Goal: Information Seeking & Learning: Learn about a topic

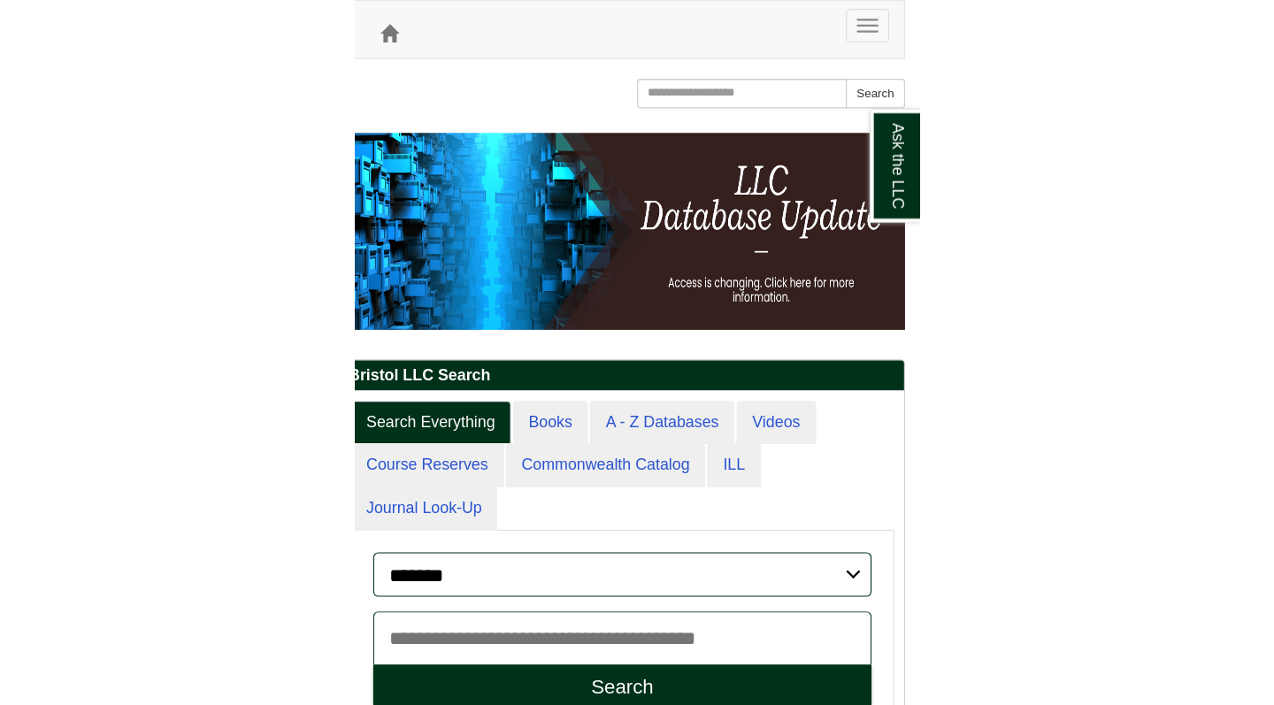
scroll to position [9, 9]
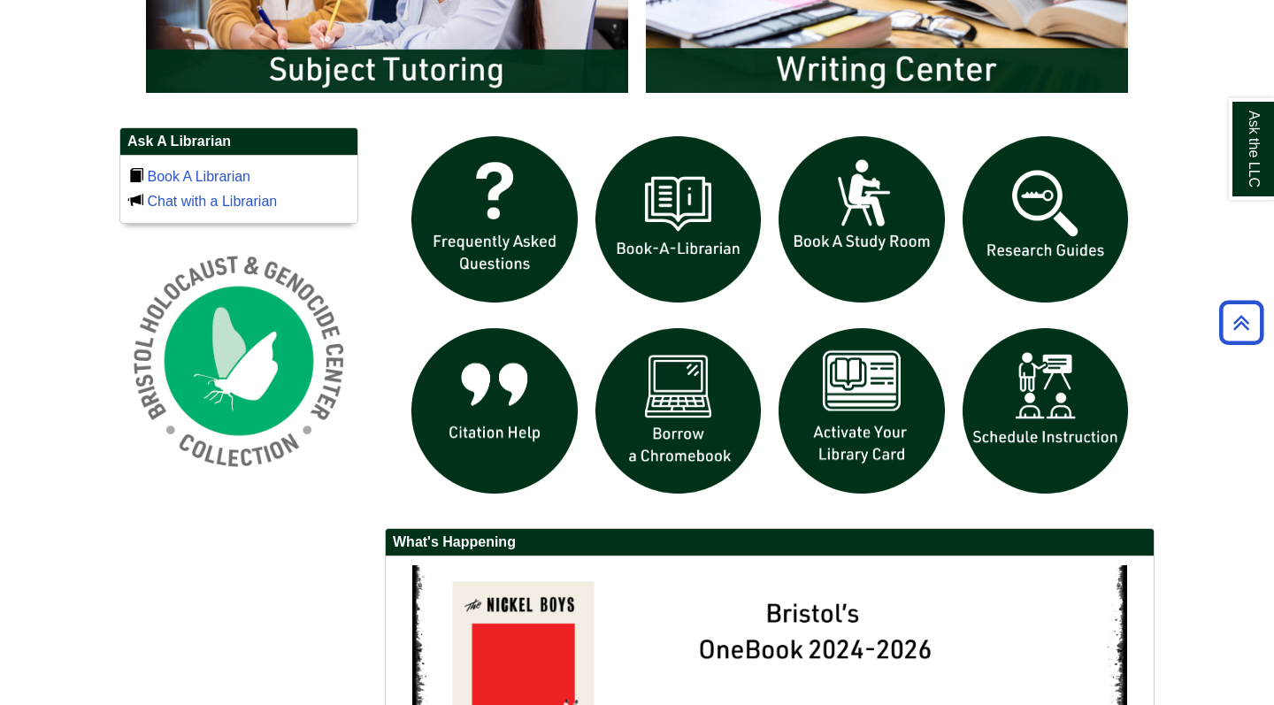
click at [507, 250] on div at bounding box center [769, 580] width 796 height 907
click at [507, 246] on img at bounding box center [1045, 219] width 184 height 184
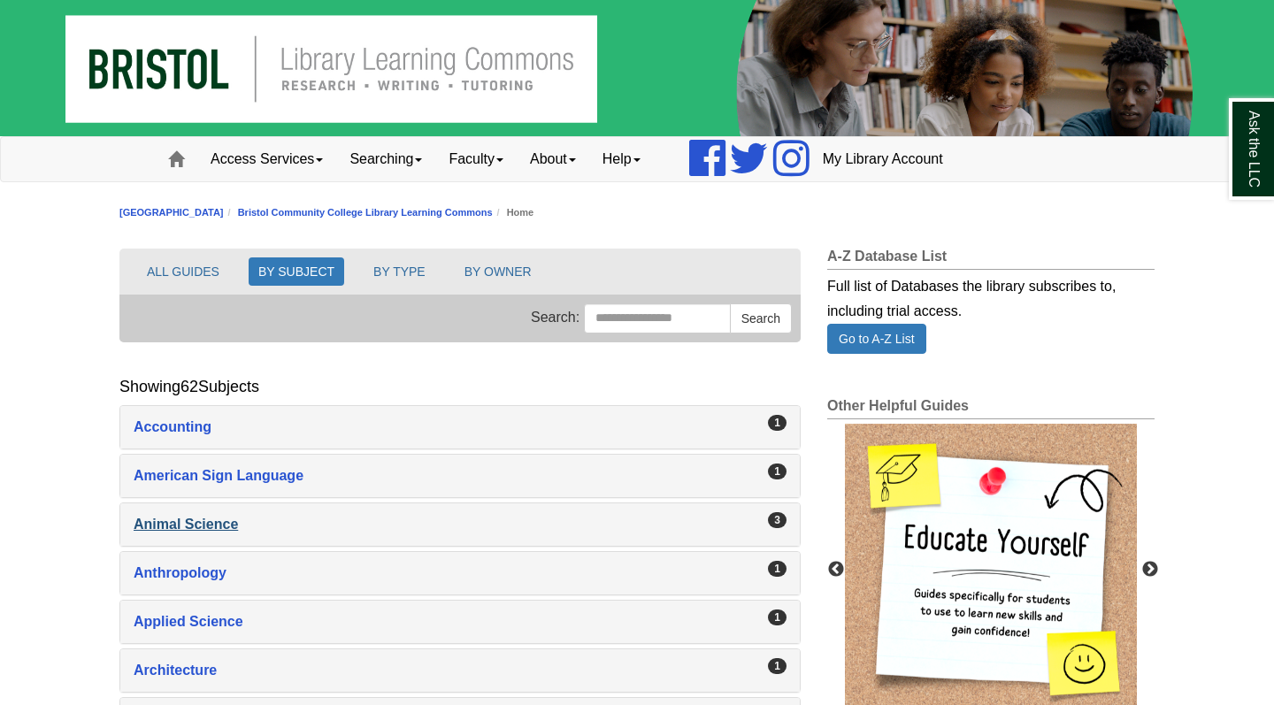
click at [207, 532] on div "Animal Science , 3 guides" at bounding box center [460, 524] width 653 height 25
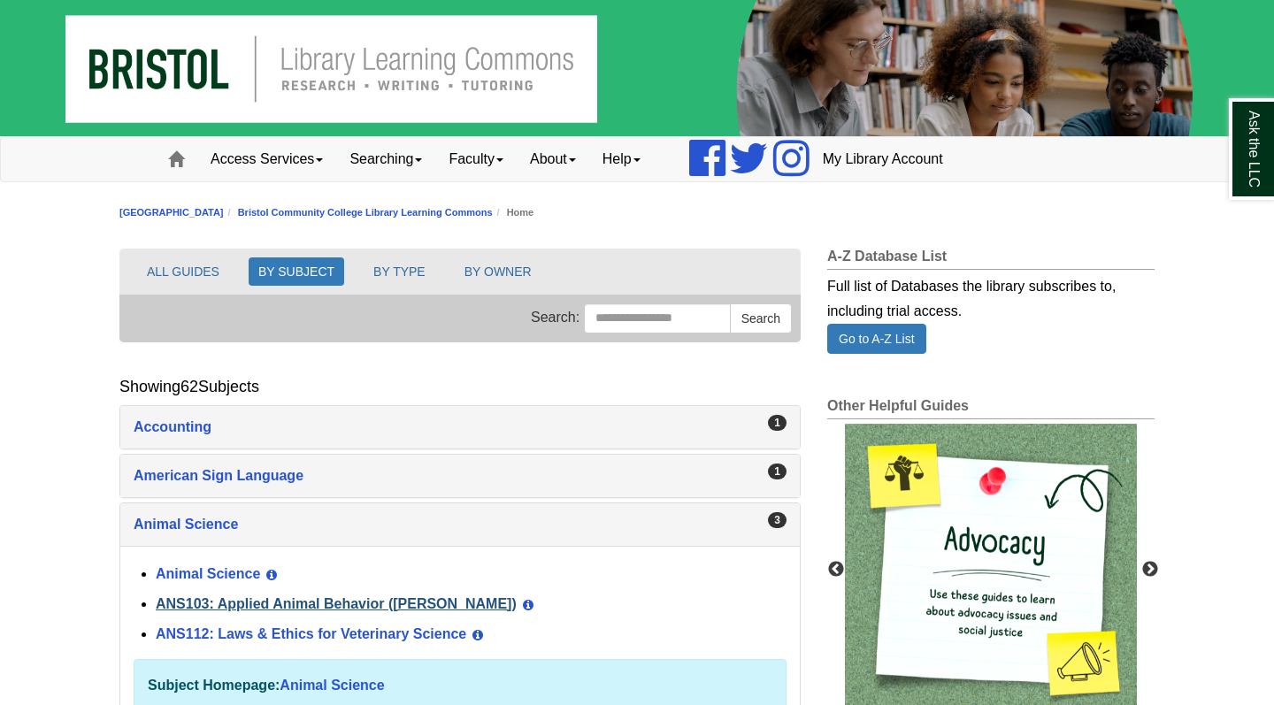
click at [250, 604] on link "ANS103: Applied Animal Behavior (Winokur)" at bounding box center [336, 603] width 361 height 15
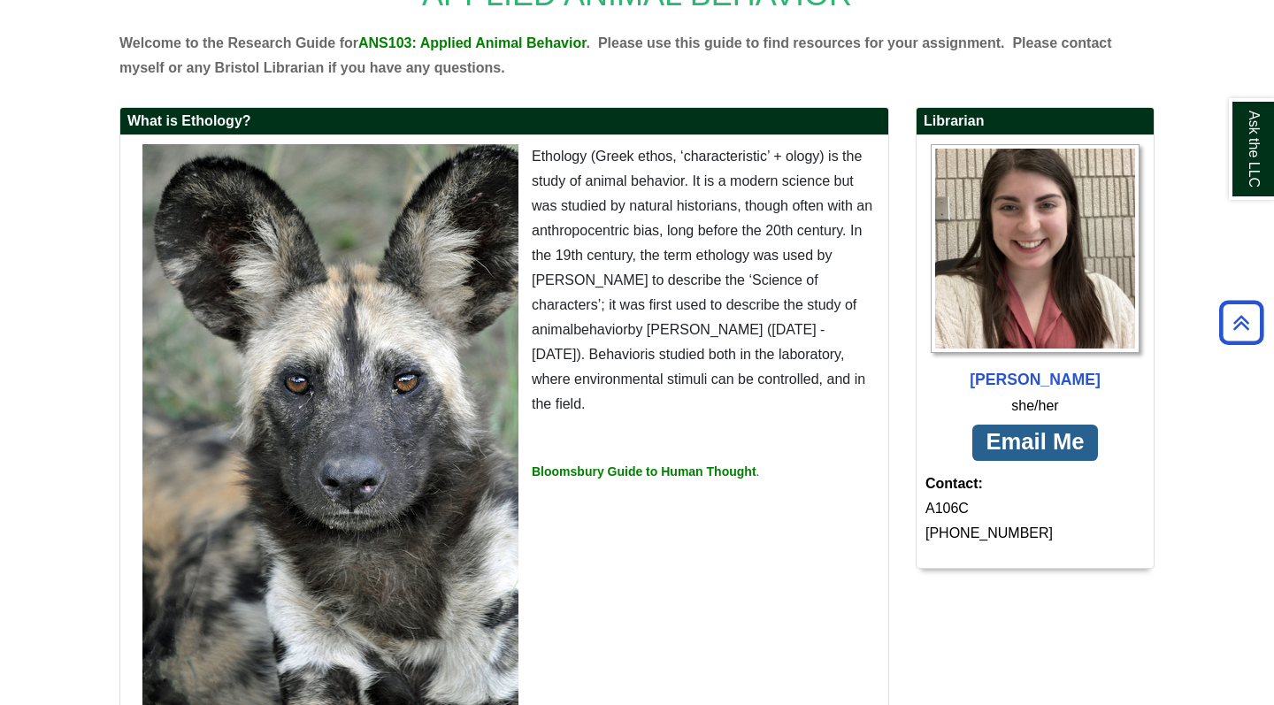
scroll to position [279, 0]
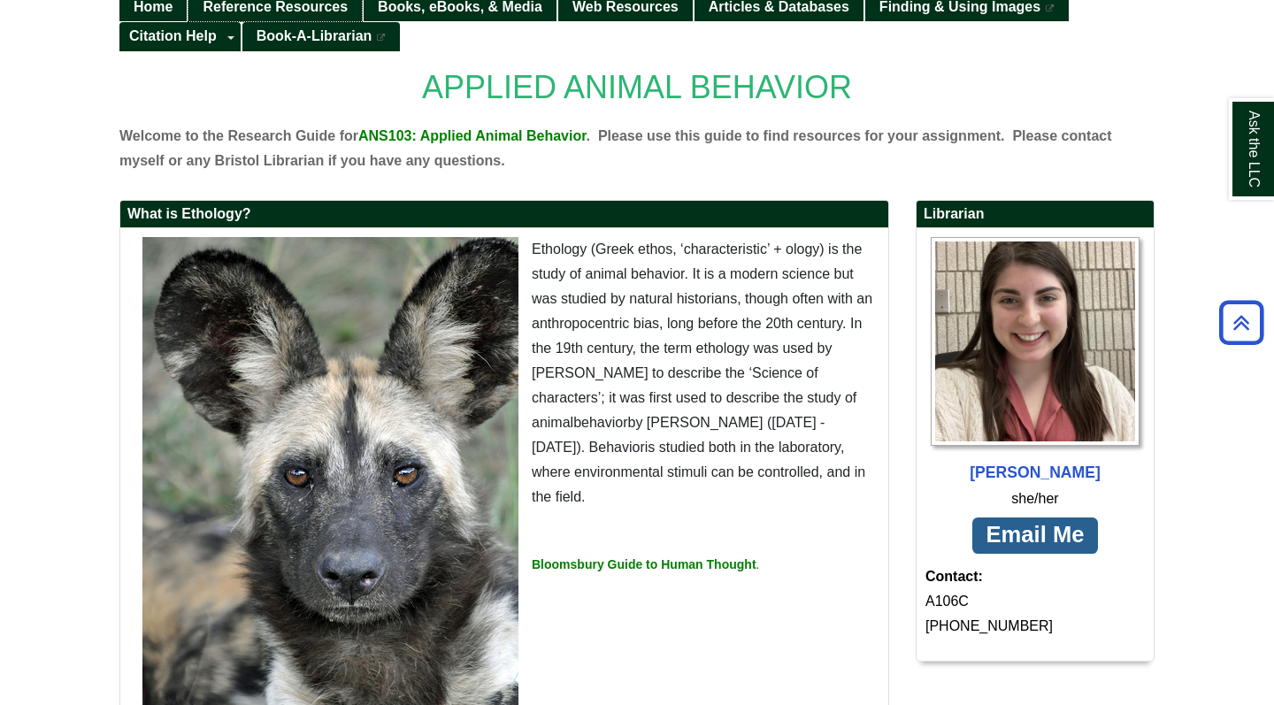
click at [277, 14] on link "Reference Resources" at bounding box center [274, 7] width 173 height 29
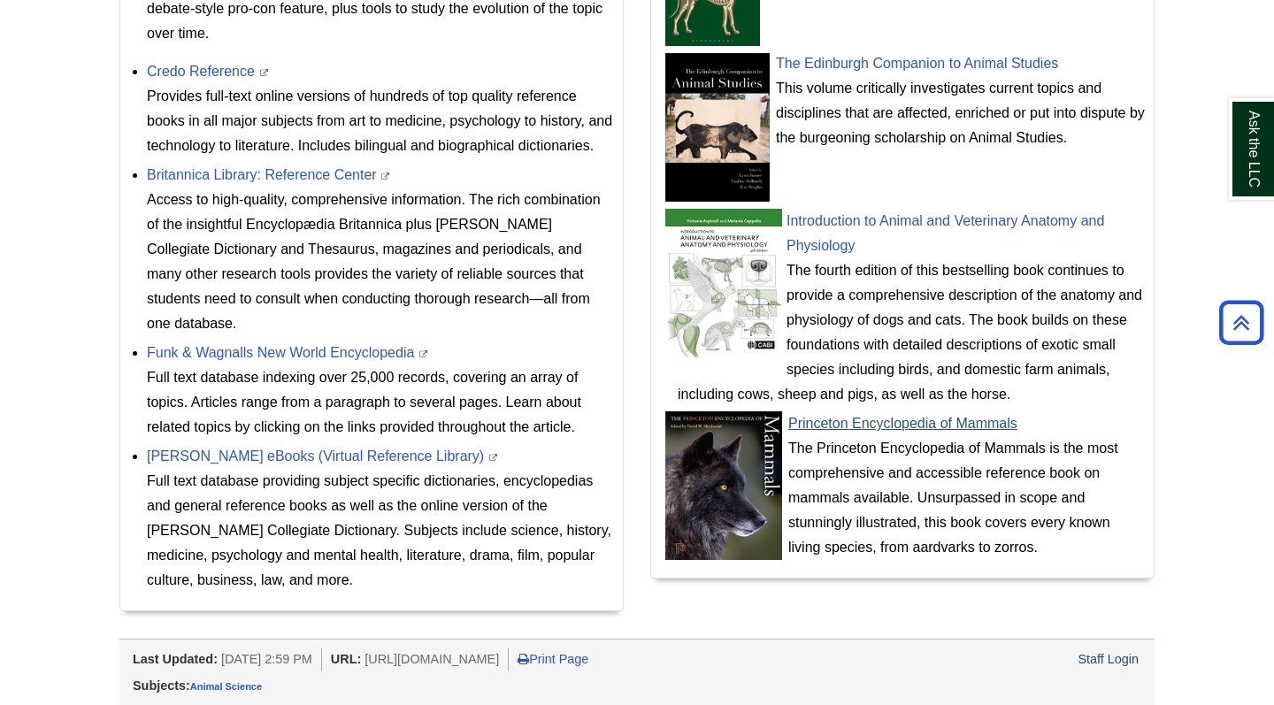
click at [733, 465] on img at bounding box center [723, 485] width 119 height 149
click at [938, 430] on link "Princeton Encyclopedia of Mammals" at bounding box center [902, 424] width 229 height 15
